Goal: Information Seeking & Learning: Learn about a topic

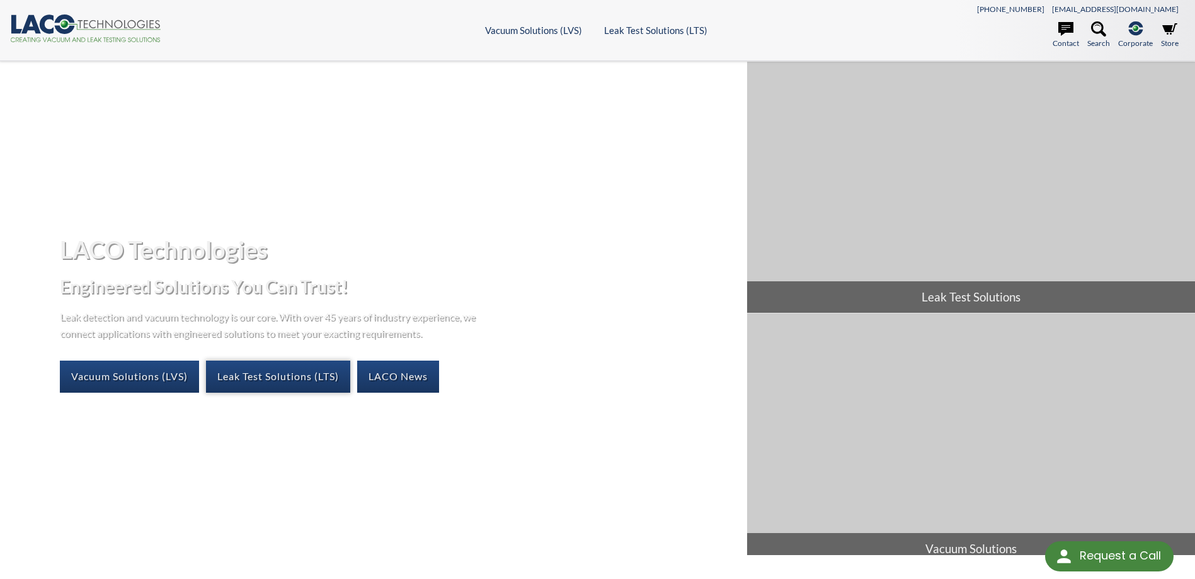
click at [298, 372] on link "Leak Test Solutions (LTS)" at bounding box center [278, 376] width 144 height 31
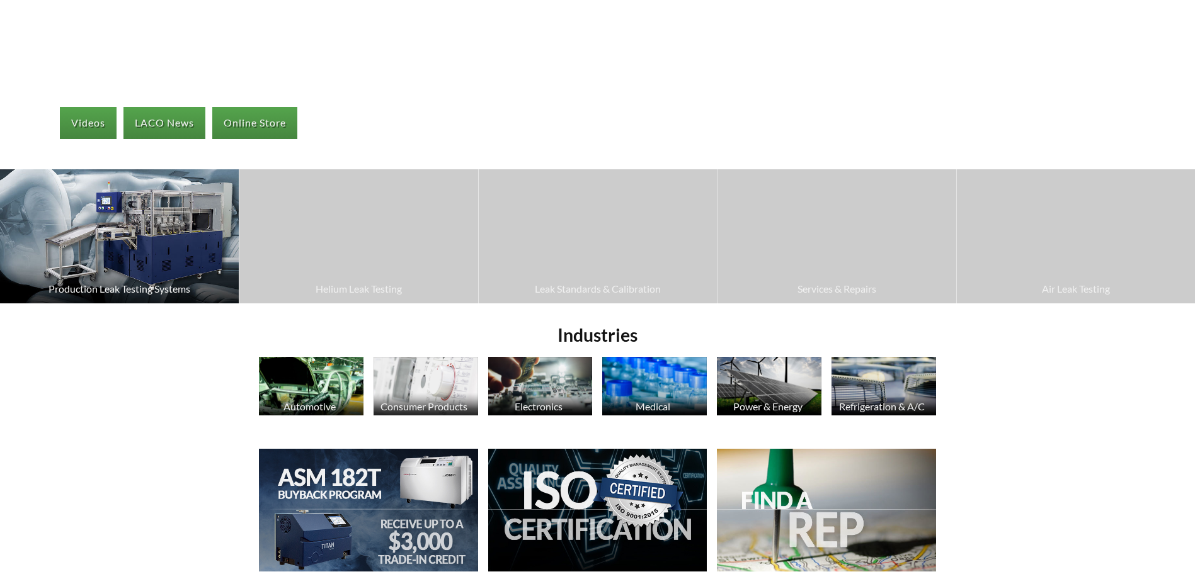
select select "Language Translate Widget"
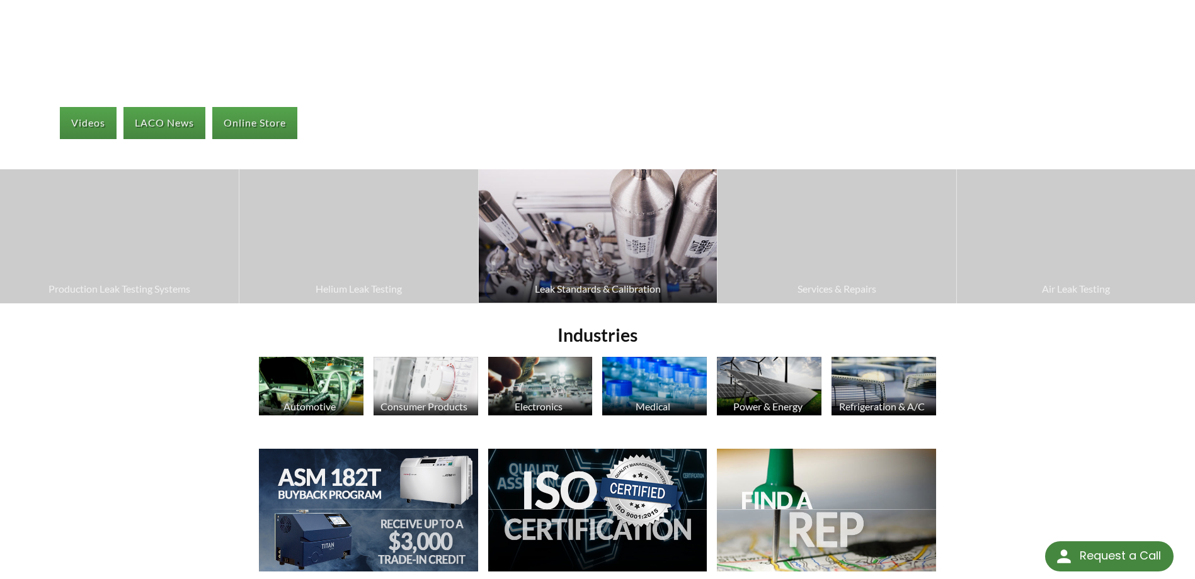
click at [578, 290] on span "Leak Standards & Calibration" at bounding box center [597, 289] width 225 height 16
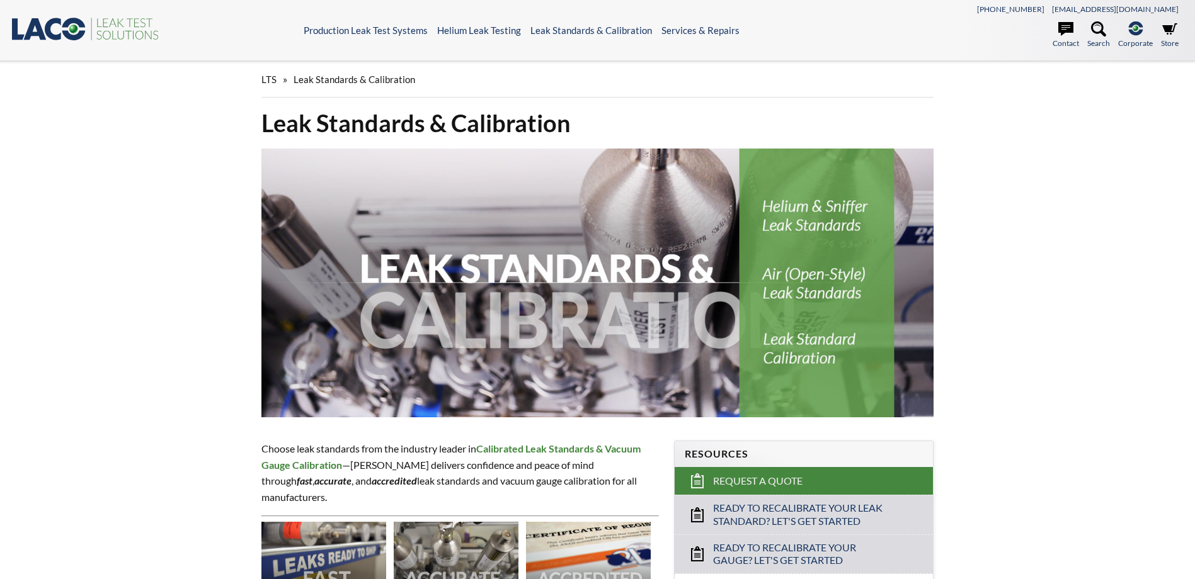
select select "Language Translate Widget"
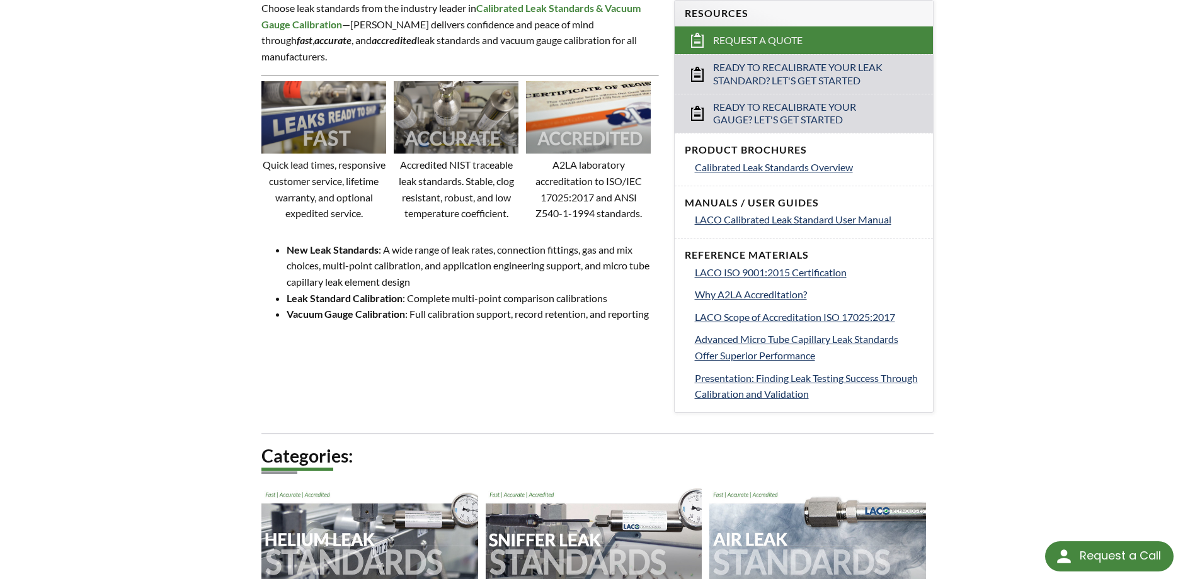
scroll to position [378, 0]
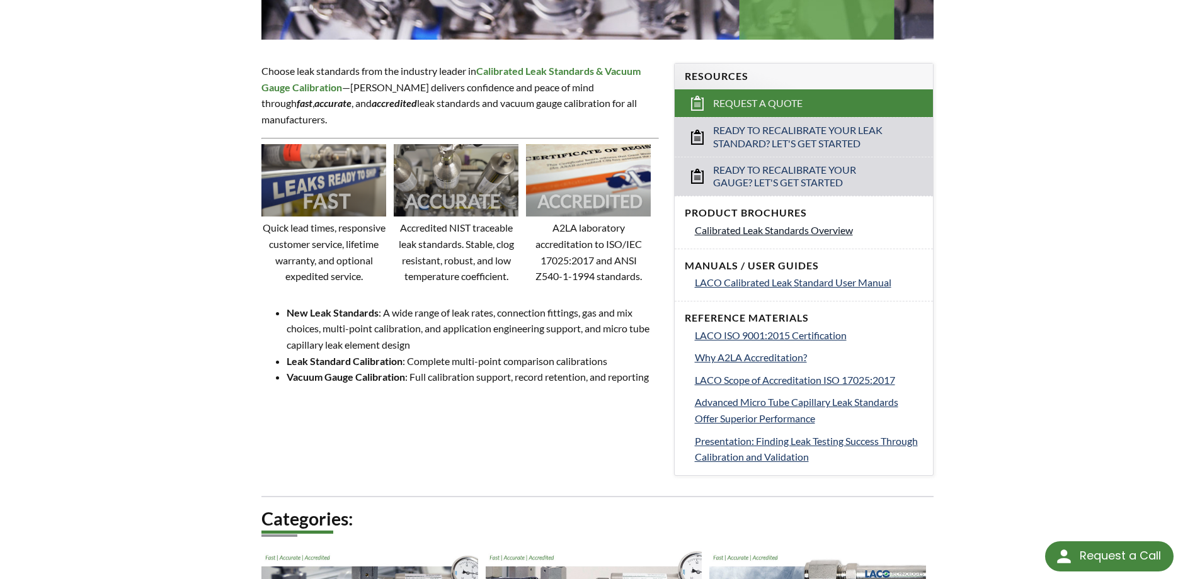
click at [770, 233] on span "Calibrated Leak Standards Overview" at bounding box center [774, 230] width 158 height 12
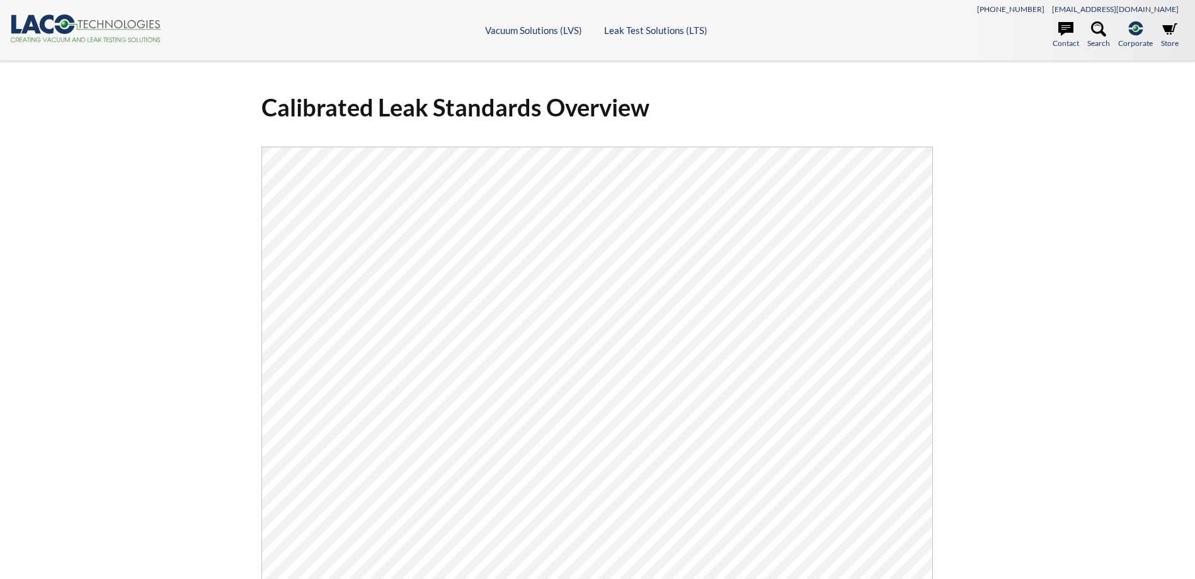
select select "Language Translate Widget"
